Goal: Information Seeking & Learning: Learn about a topic

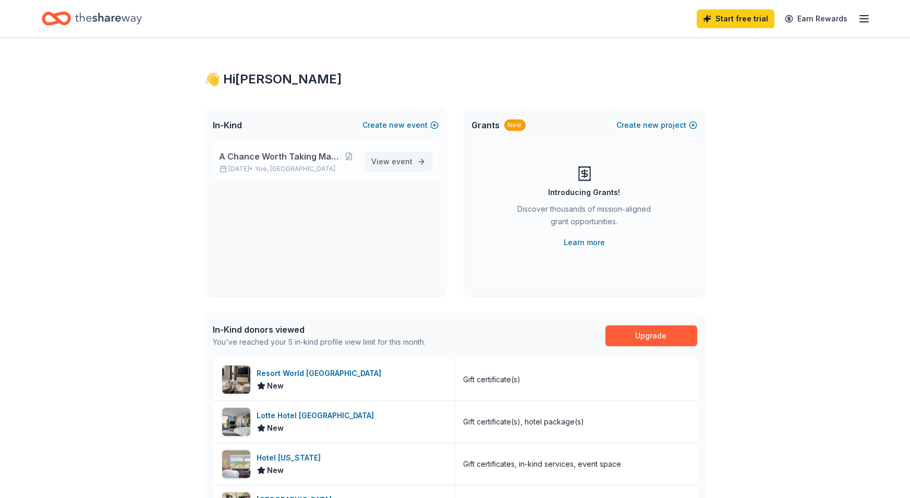
click at [392, 162] on span "View event" at bounding box center [392, 161] width 41 height 13
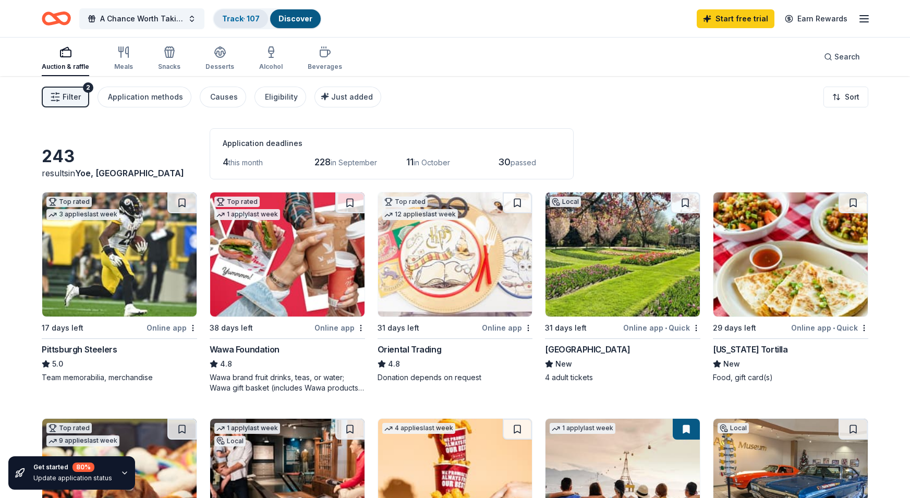
click at [237, 22] on link "Track · 107" at bounding box center [241, 18] width 38 height 9
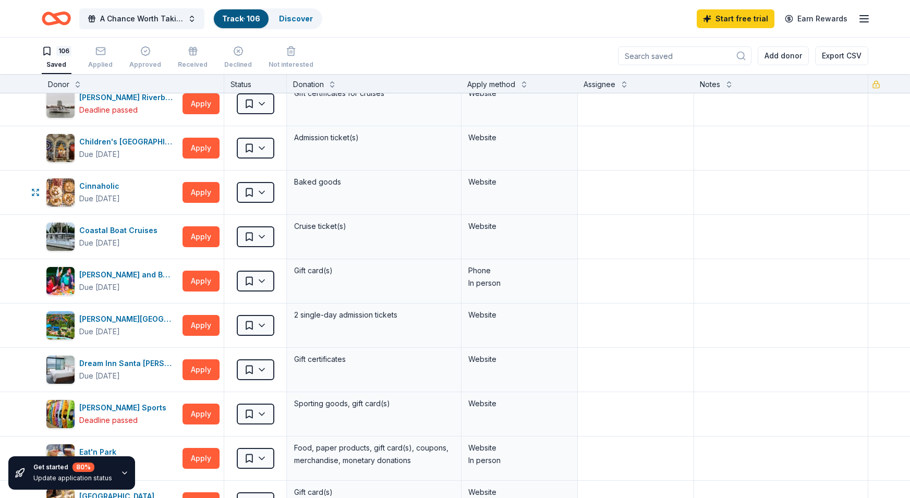
scroll to position [714, 0]
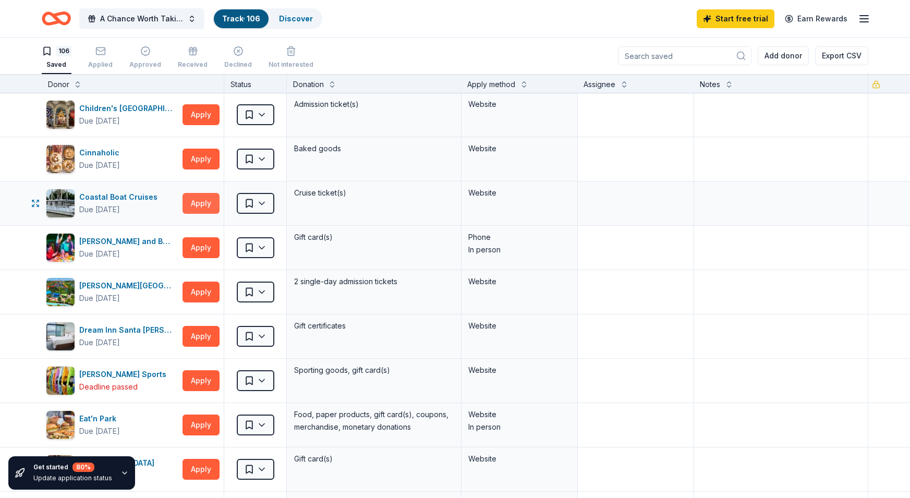
click at [198, 200] on button "Apply" at bounding box center [201, 203] width 37 height 21
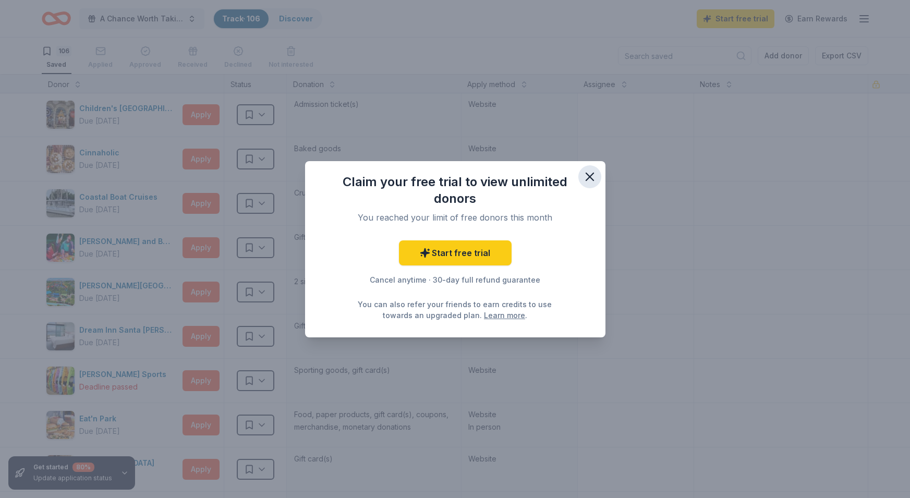
click at [596, 174] on icon "button" at bounding box center [590, 177] width 15 height 15
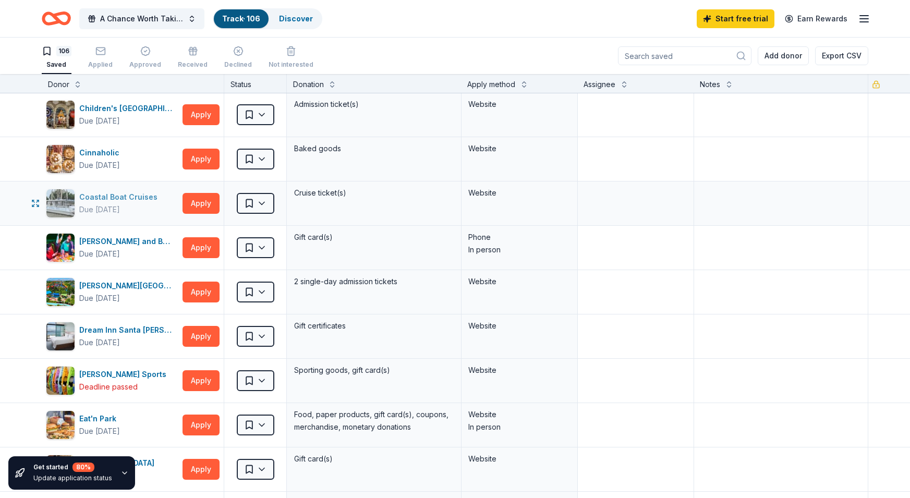
click at [105, 193] on div "Coastal Boat Cruises" at bounding box center [120, 197] width 82 height 13
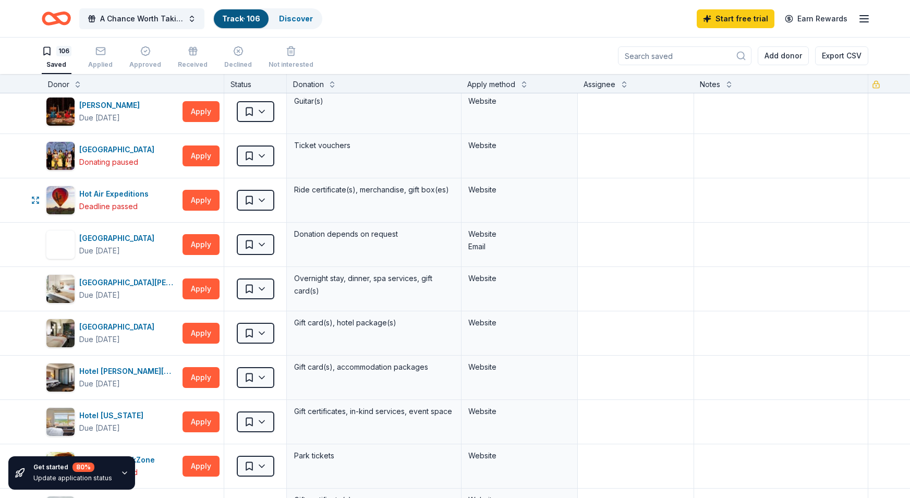
scroll to position [1163, 0]
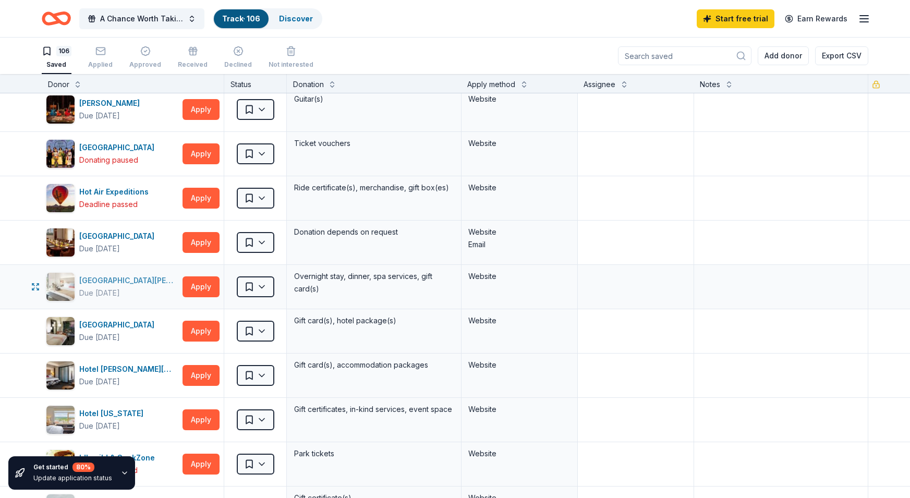
drag, startPoint x: 155, startPoint y: 279, endPoint x: 77, endPoint y: 277, distance: 77.7
click at [77, 277] on div "[GEOGRAPHIC_DATA][PERSON_NAME] Due [DATE]" at bounding box center [112, 286] width 133 height 29
drag, startPoint x: 158, startPoint y: 278, endPoint x: 69, endPoint y: 271, distance: 88.4
click at [69, 272] on div "[GEOGRAPHIC_DATA][PERSON_NAME] Due [DATE]" at bounding box center [112, 286] width 133 height 29
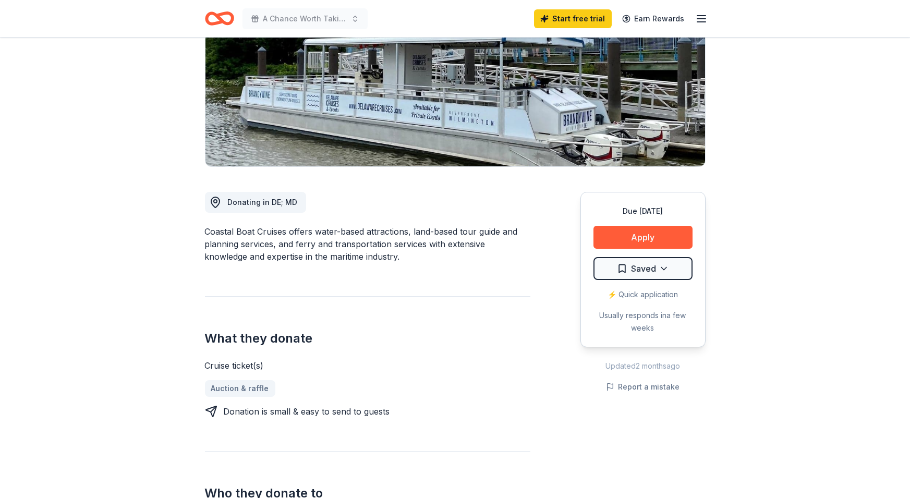
scroll to position [160, 0]
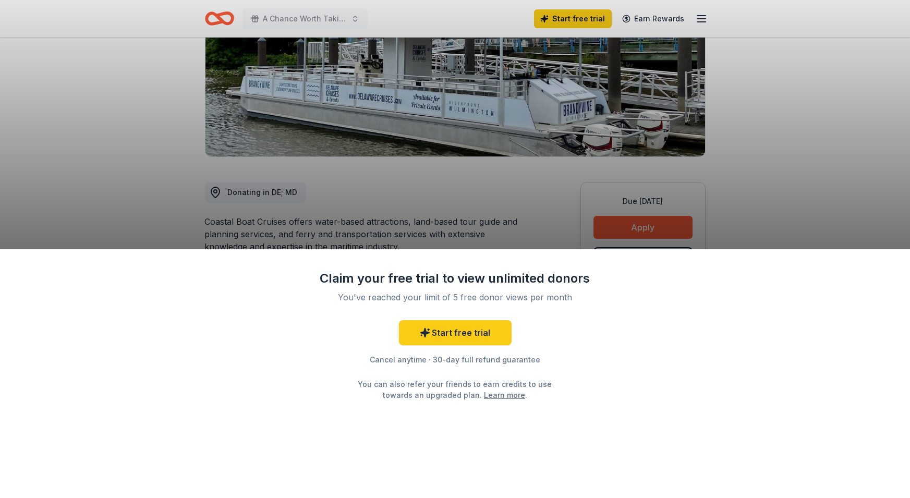
click at [632, 226] on div "Claim your free trial to view unlimited donors You've reached your limit of 5 f…" at bounding box center [455, 249] width 910 height 498
click at [512, 183] on div "Claim your free trial to view unlimited donors You've reached your limit of 5 f…" at bounding box center [455, 249] width 910 height 498
click at [616, 138] on div "Claim your free trial to view unlimited donors You've reached your limit of 5 f…" at bounding box center [455, 249] width 910 height 498
drag, startPoint x: 208, startPoint y: 222, endPoint x: 303, endPoint y: 213, distance: 95.4
click at [297, 219] on div "Claim your free trial to view unlimited donors You've reached your limit of 5 f…" at bounding box center [455, 249] width 910 height 498
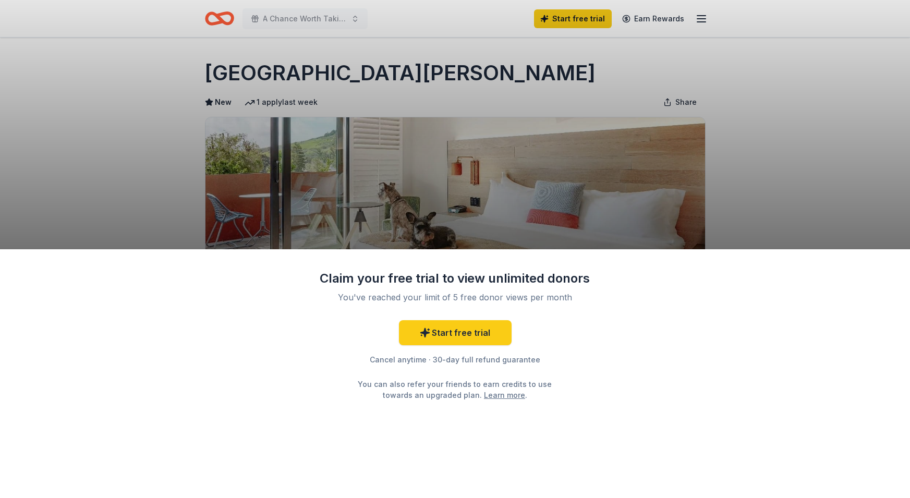
drag, startPoint x: 210, startPoint y: 70, endPoint x: 480, endPoint y: 79, distance: 270.4
click at [426, 73] on div "Claim your free trial to view unlimited donors You've reached your limit of 5 f…" at bounding box center [455, 249] width 910 height 498
